Goal: Find specific page/section: Find specific page/section

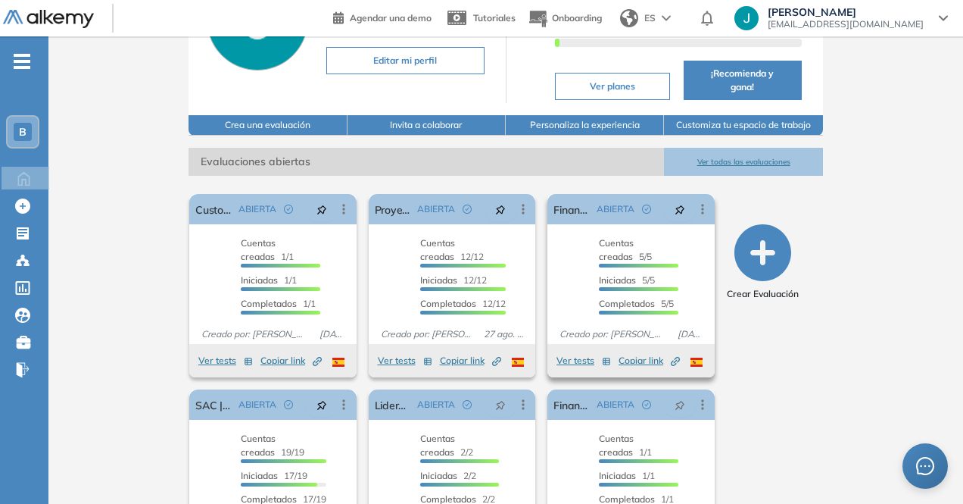
scroll to position [226, 0]
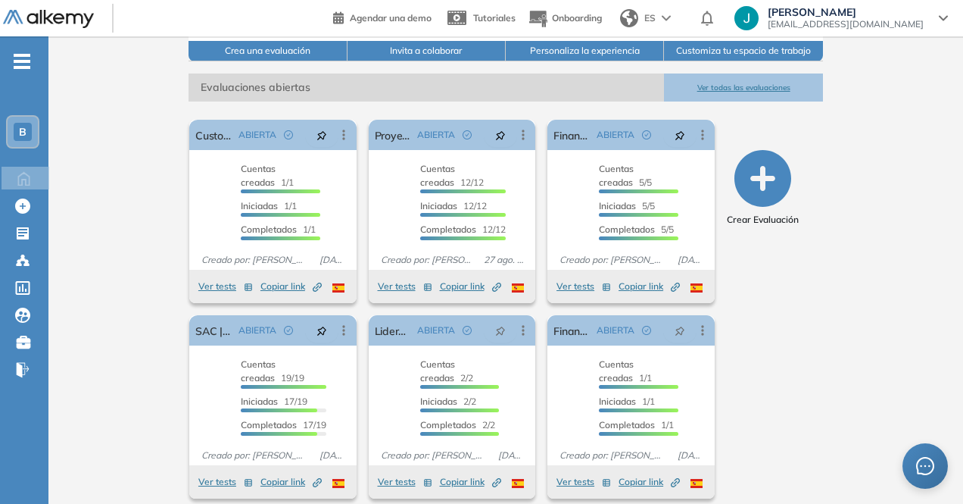
click at [20, 220] on ul "B Home Home Crear Evaluación Crear Evaluación Evaluaciones Evaluaciones Candida…" at bounding box center [24, 222] width 48 height 322
click at [19, 223] on div at bounding box center [24, 232] width 18 height 18
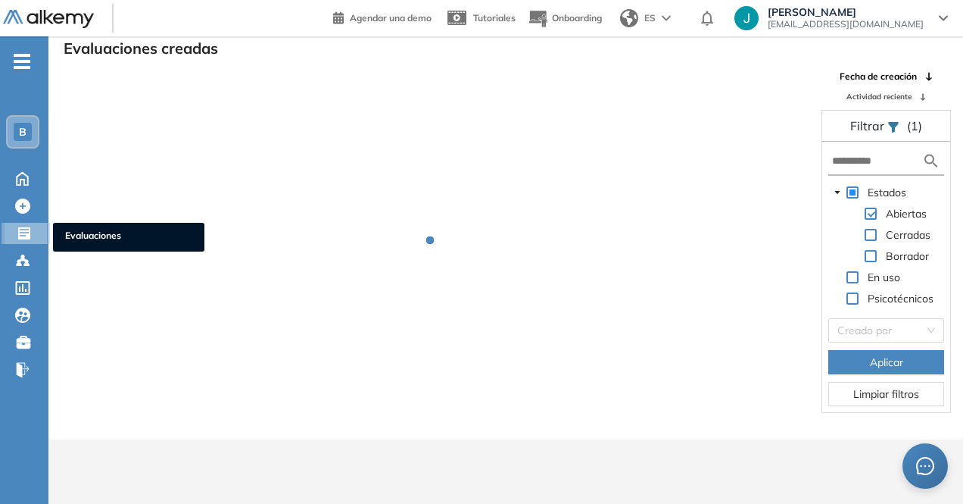
scroll to position [36, 0]
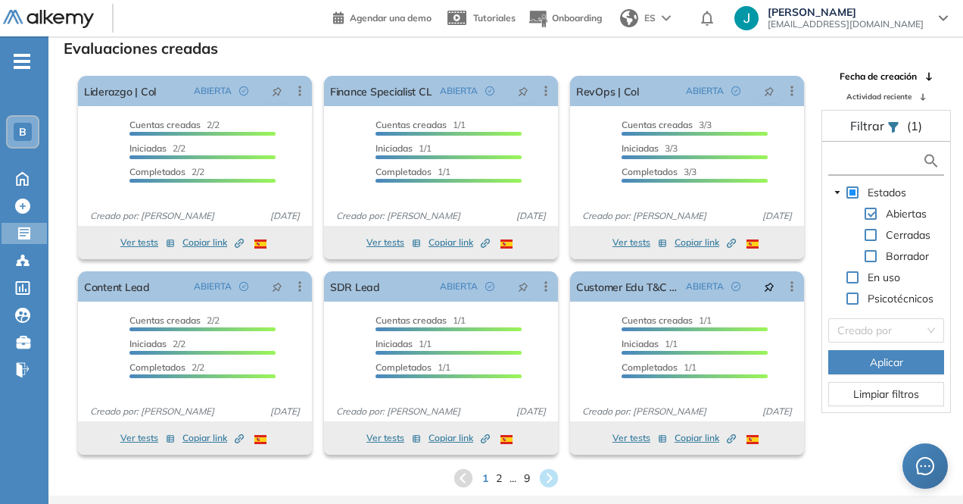
click at [880, 158] on input "text" at bounding box center [877, 161] width 90 height 16
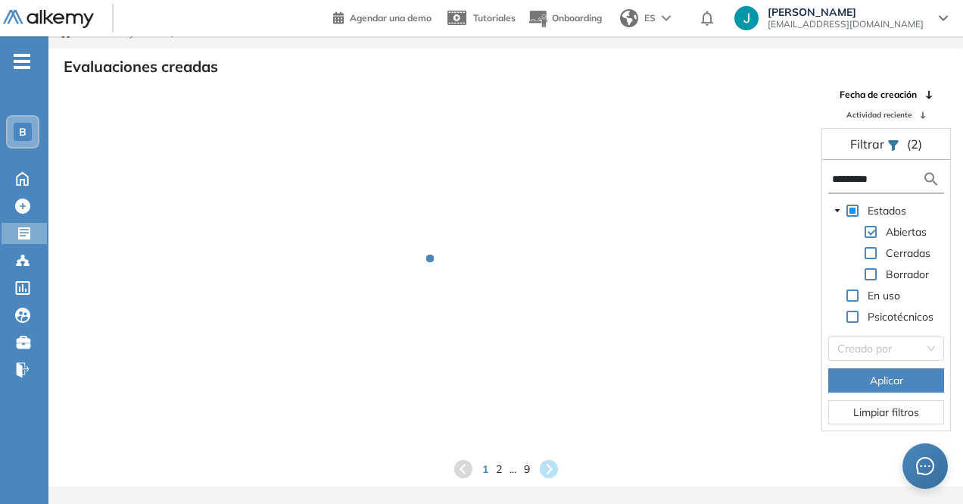
scroll to position [0, 0]
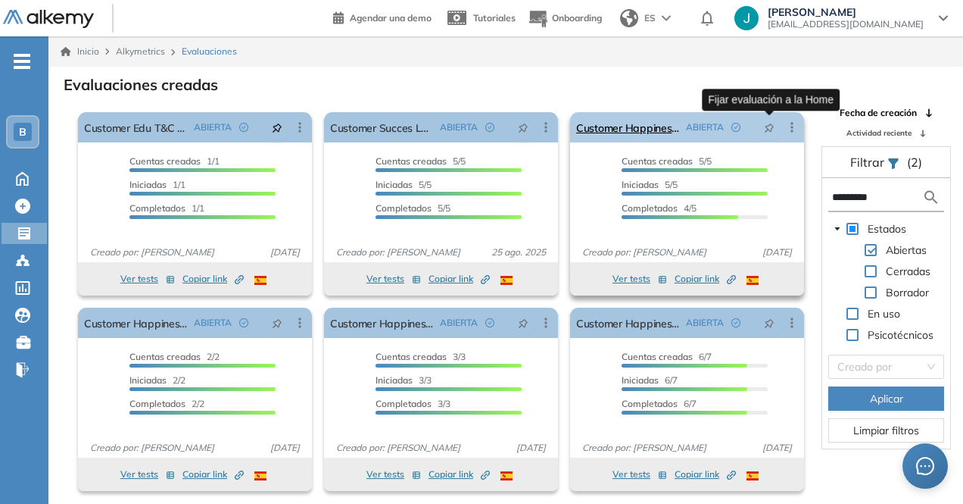
type input "********"
click at [771, 126] on icon "pushpin" at bounding box center [769, 128] width 11 height 11
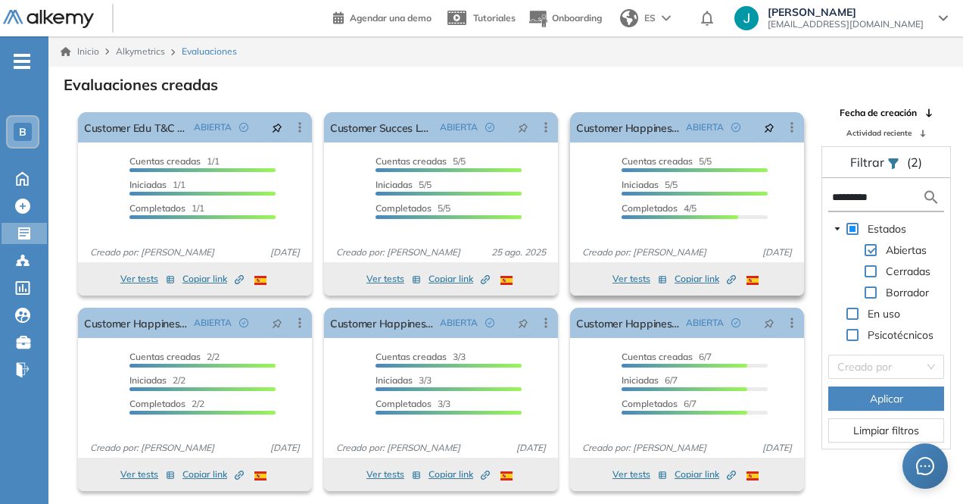
click at [681, 282] on span "Copiar link Created by potrace 1.16, written by [PERSON_NAME] [DATE]-[DATE]" at bounding box center [705, 279] width 61 height 14
click at [616, 282] on button "Ver tests" at bounding box center [638, 279] width 55 height 18
